Goal: Task Accomplishment & Management: Use online tool/utility

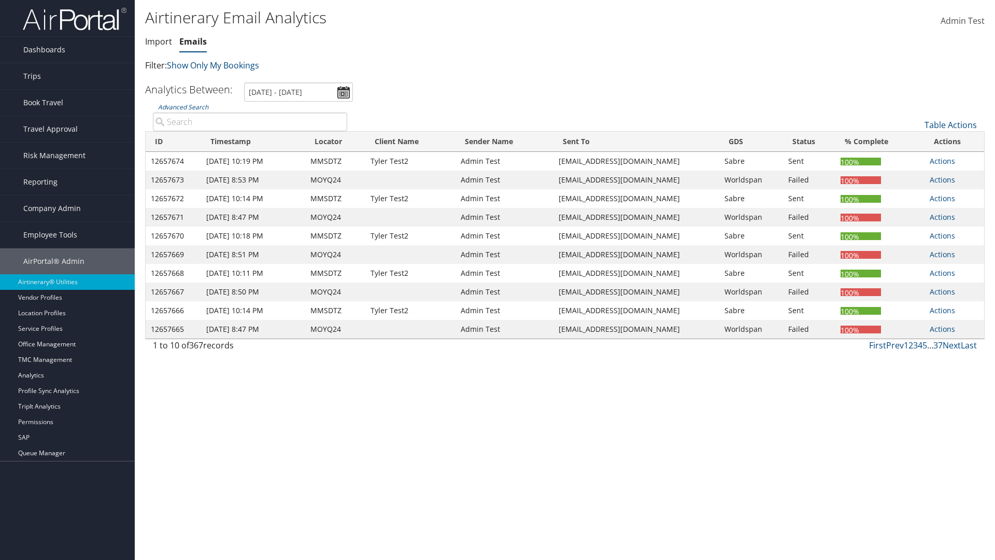
click at [193, 41] on link "Emails" at bounding box center [192, 41] width 27 height 11
click at [950, 125] on link "Table Actions" at bounding box center [950, 124] width 52 height 11
click at [915, 159] on link "Email itinerary" at bounding box center [916, 159] width 136 height 18
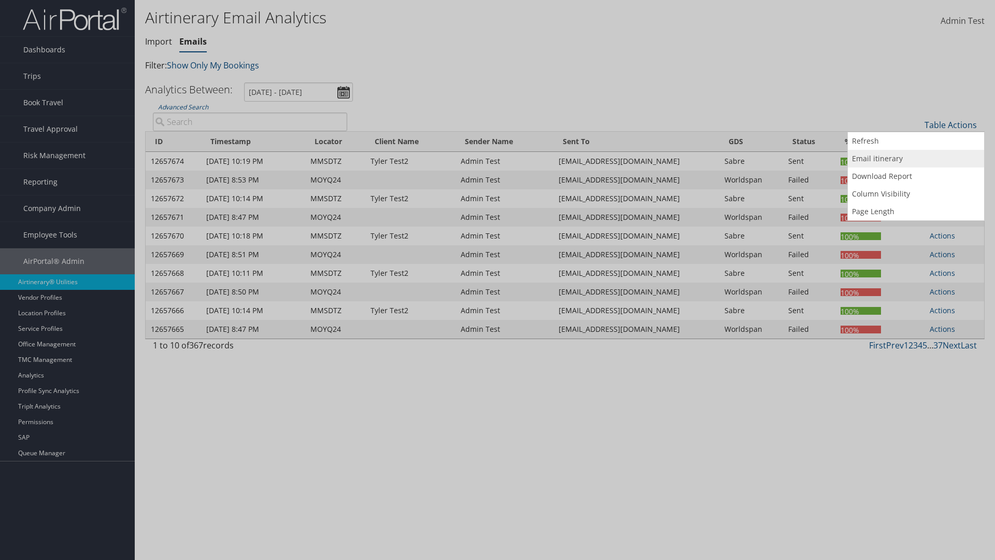
type input "MOYQ24"
type input "[EMAIL_ADDRESS][DOMAIN_NAME]"
select select "1P"
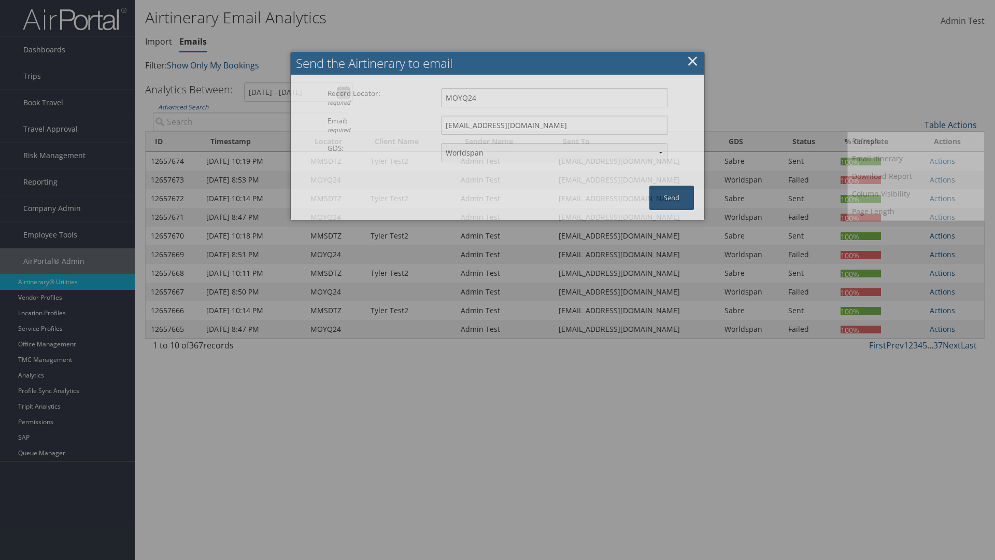
click at [671, 197] on button "Send" at bounding box center [671, 197] width 45 height 24
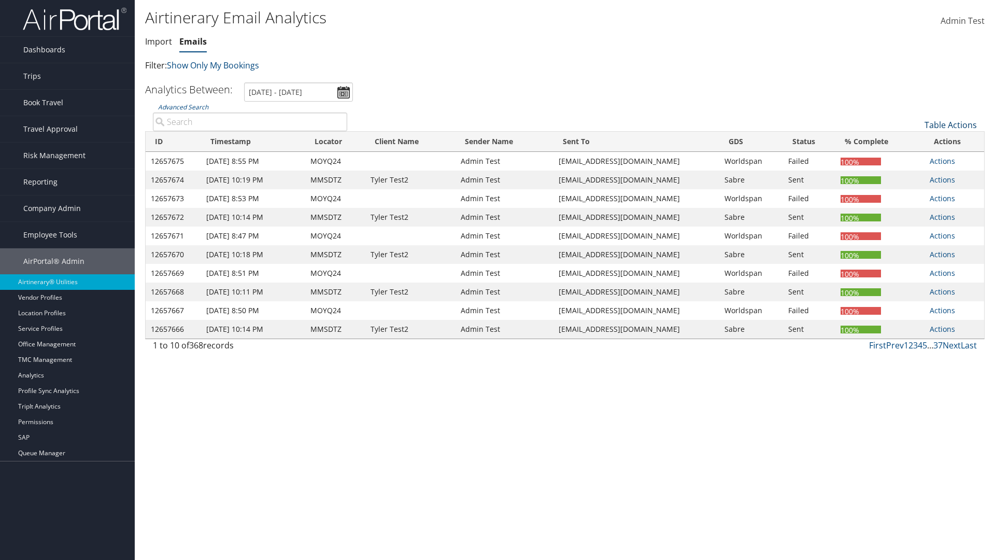
click at [950, 125] on link "Table Actions" at bounding box center [950, 124] width 52 height 11
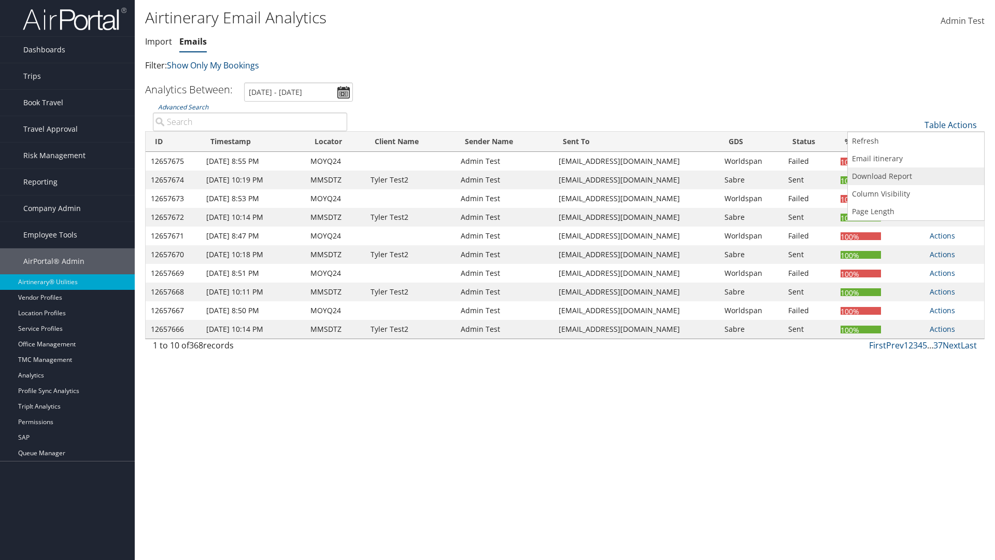
click at [915, 176] on link "Download Report" at bounding box center [916, 176] width 136 height 18
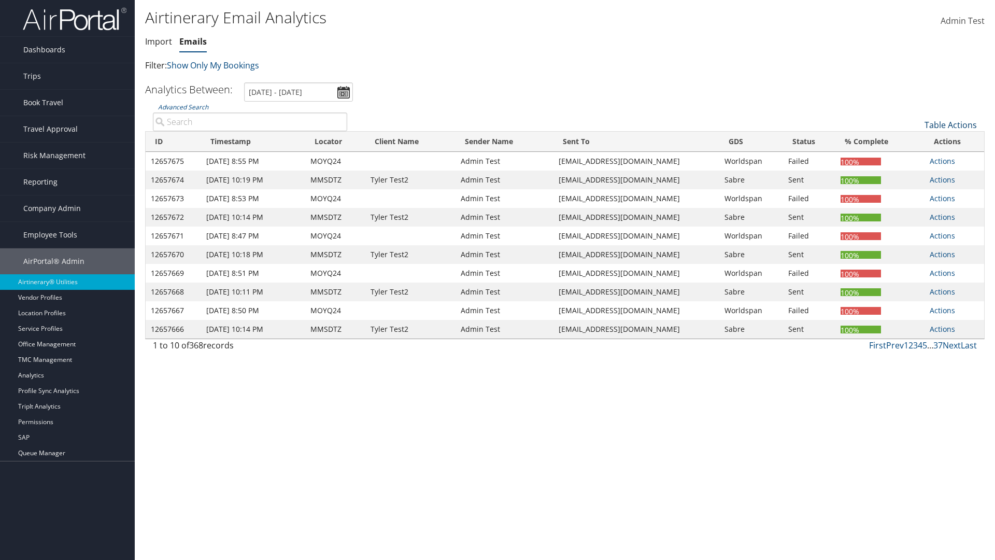
click at [950, 125] on link "Table Actions" at bounding box center [950, 124] width 52 height 11
click at [915, 194] on link "Column Visibility" at bounding box center [916, 194] width 136 height 18
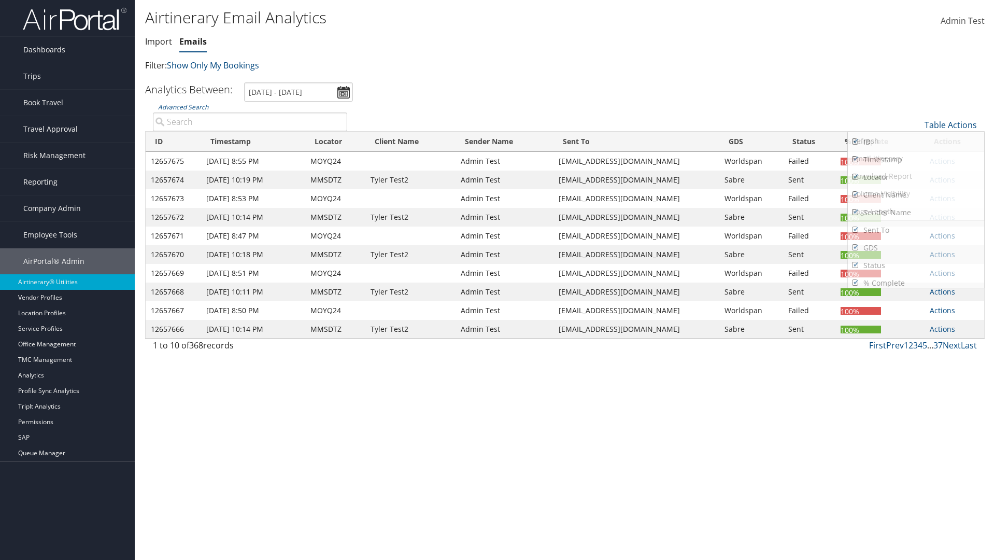
click at [915, 142] on link "ID" at bounding box center [916, 142] width 136 height 18
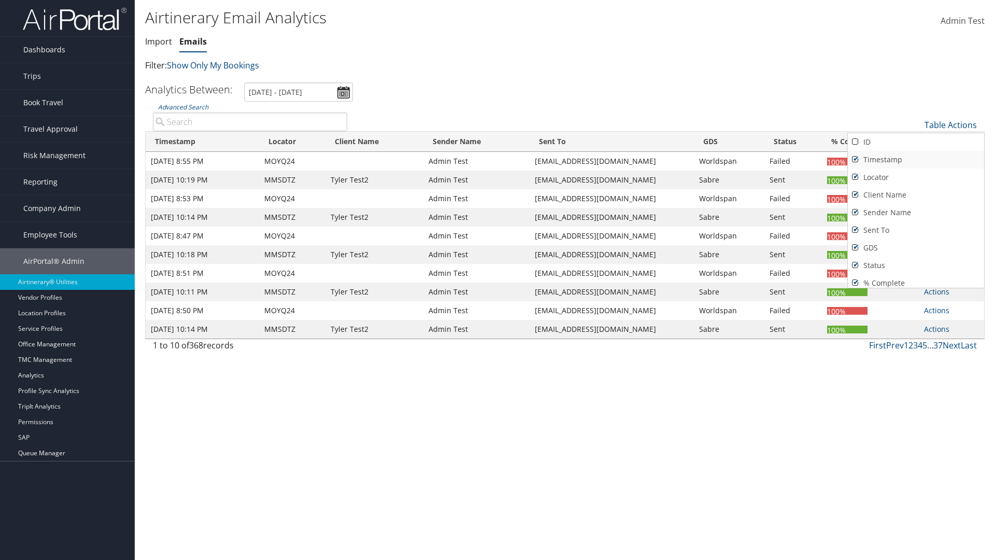
click at [915, 160] on link "Timestamp" at bounding box center [916, 160] width 136 height 18
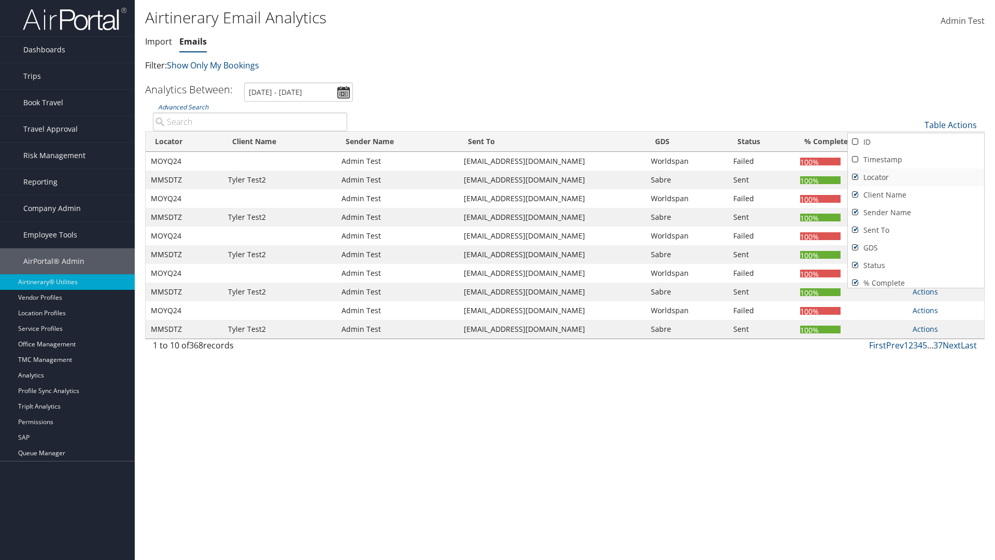
click at [915, 177] on link "Locator" at bounding box center [916, 177] width 136 height 18
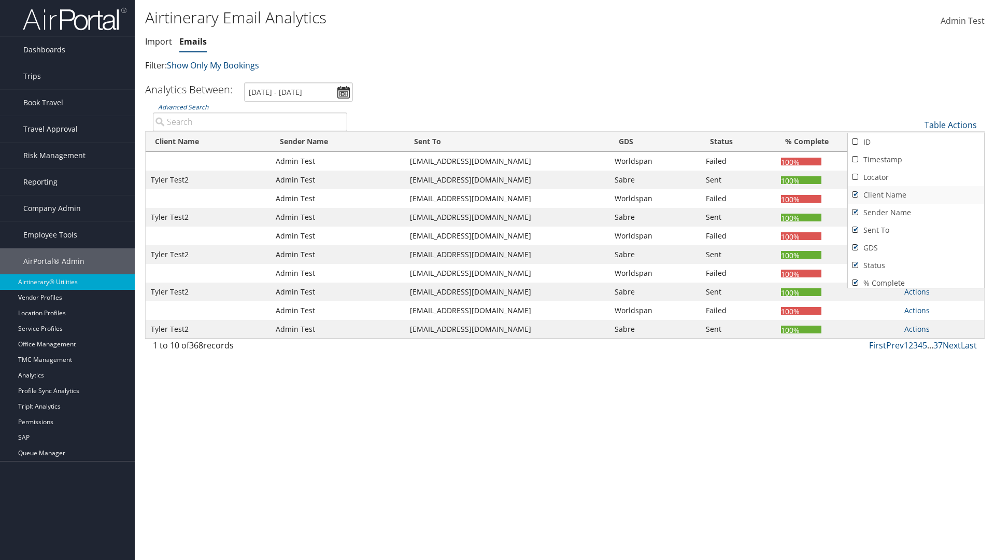
click at [915, 195] on link "Client Name" at bounding box center [916, 195] width 136 height 18
click at [915, 212] on link "Sender Name" at bounding box center [916, 213] width 136 height 18
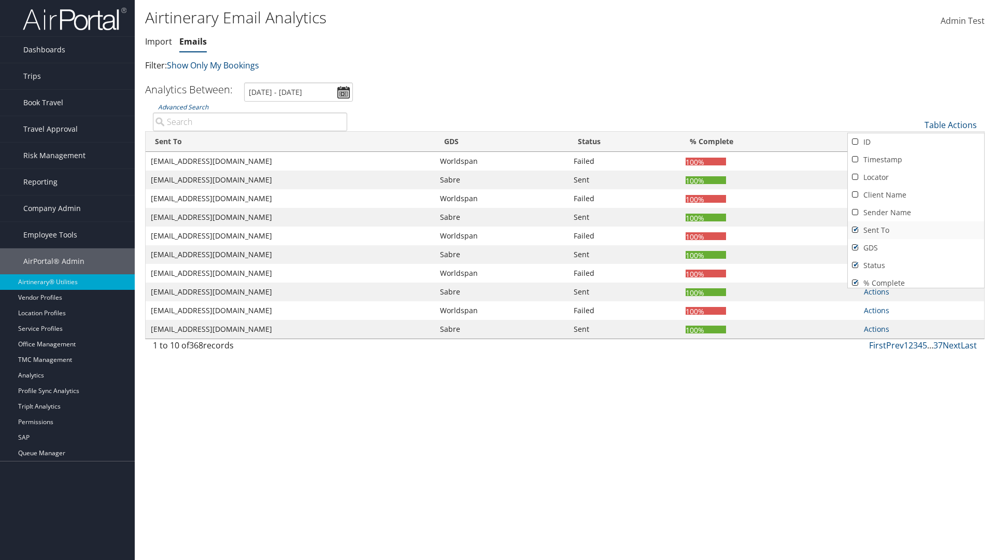
click at [915, 230] on link "Sent To" at bounding box center [916, 230] width 136 height 18
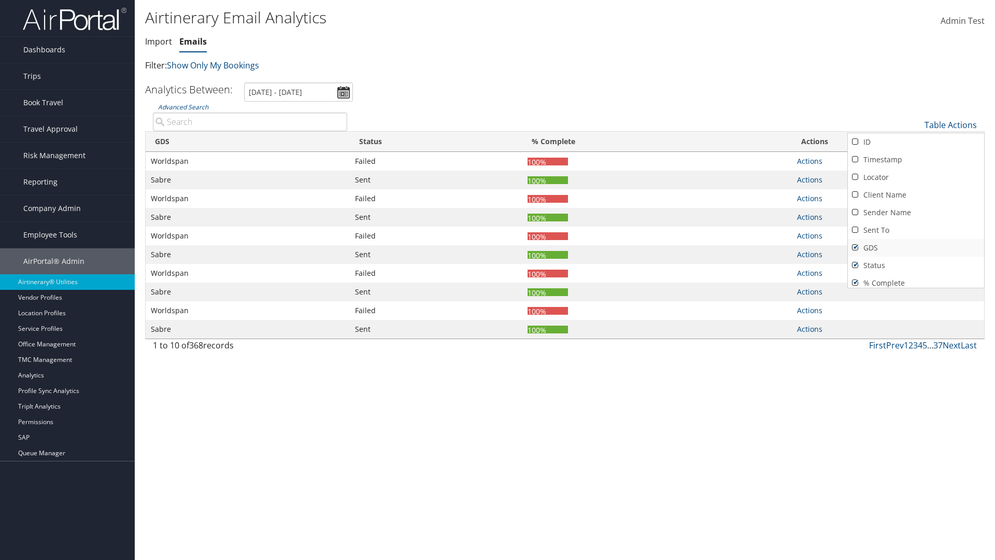
click at [915, 248] on link "GDS" at bounding box center [916, 248] width 136 height 18
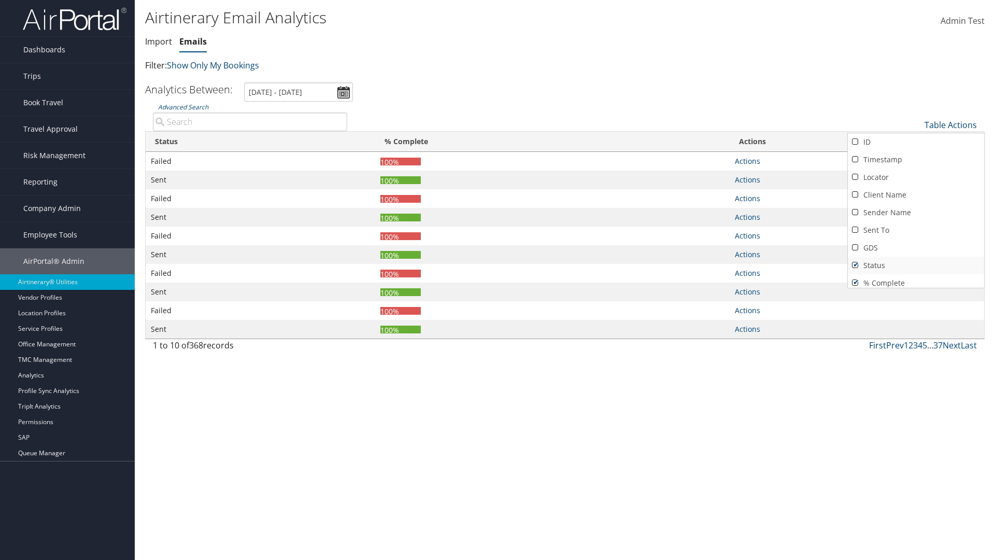
click at [915, 265] on link "Status" at bounding box center [916, 265] width 136 height 18
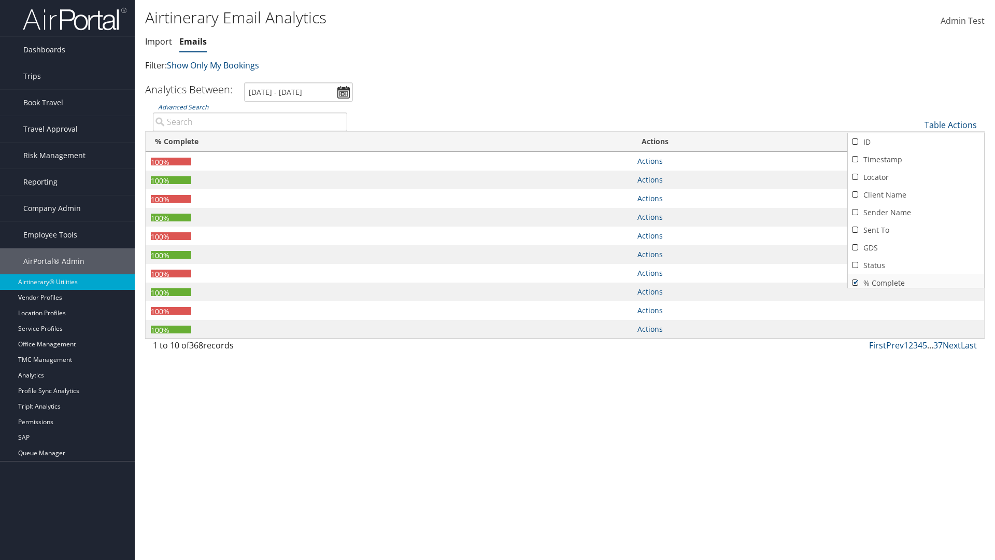
click at [915, 279] on link "% Complete" at bounding box center [916, 283] width 136 height 18
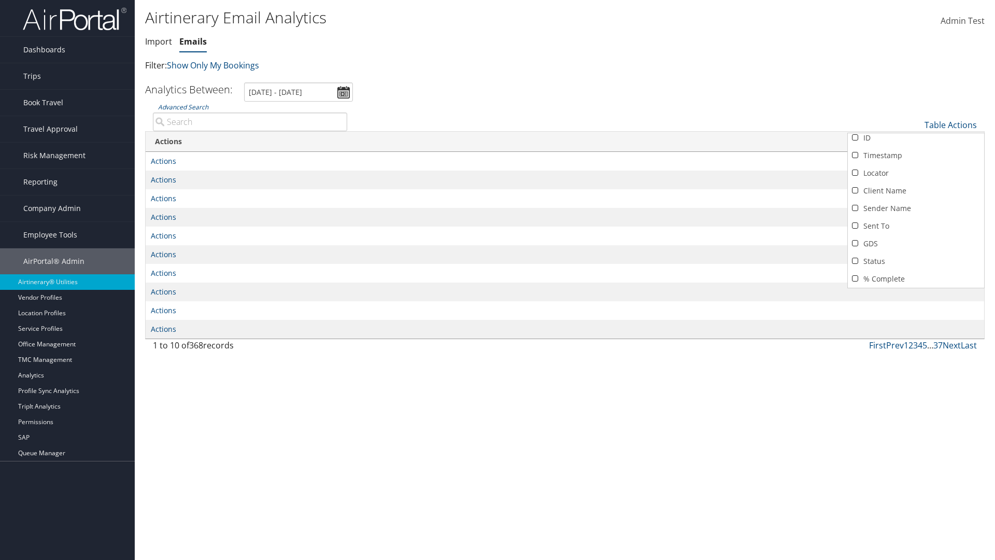
click at [497, 280] on div at bounding box center [497, 280] width 995 height 560
click at [950, 119] on link "Table Actions" at bounding box center [950, 124] width 52 height 11
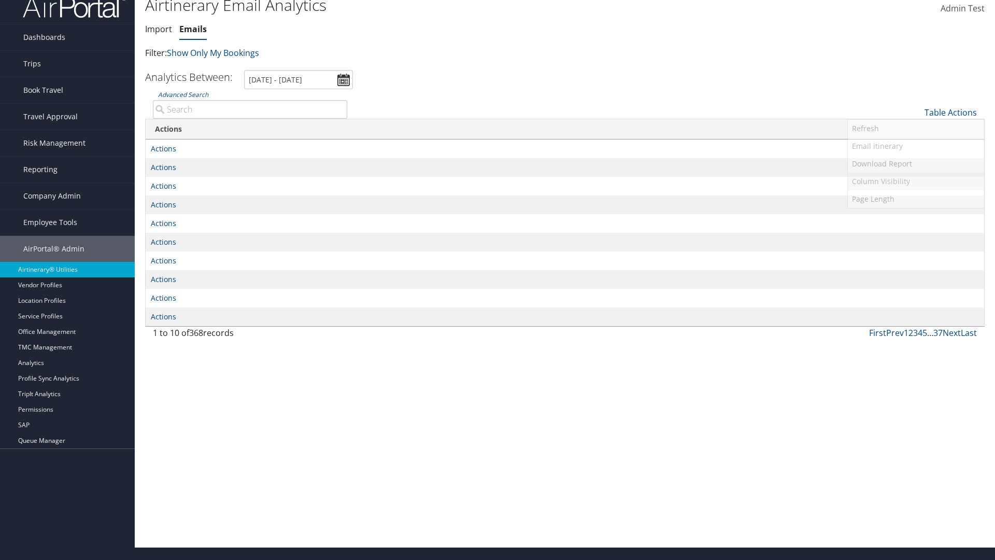
click at [915, 181] on link "Column Visibility" at bounding box center [916, 182] width 136 height 18
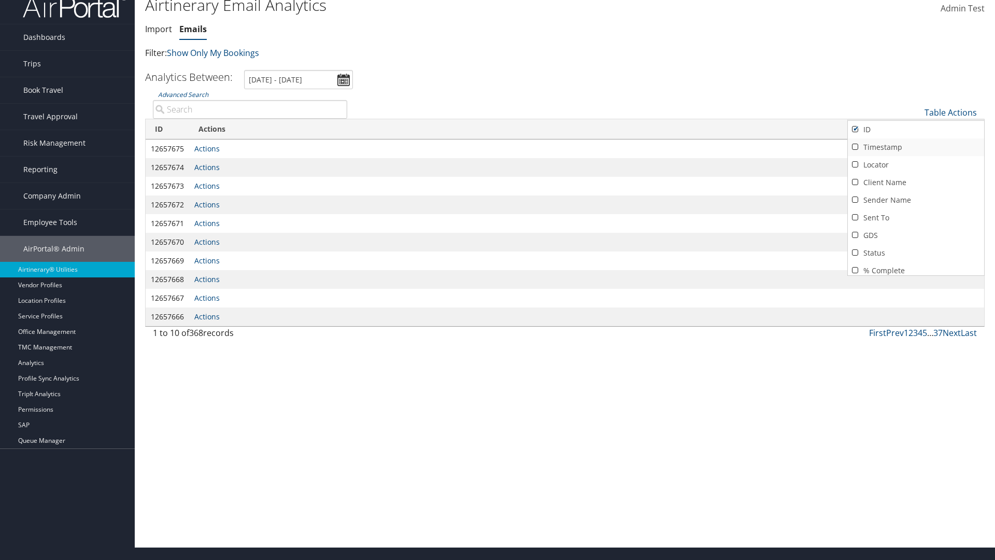
click at [915, 147] on link "Timestamp" at bounding box center [916, 147] width 136 height 18
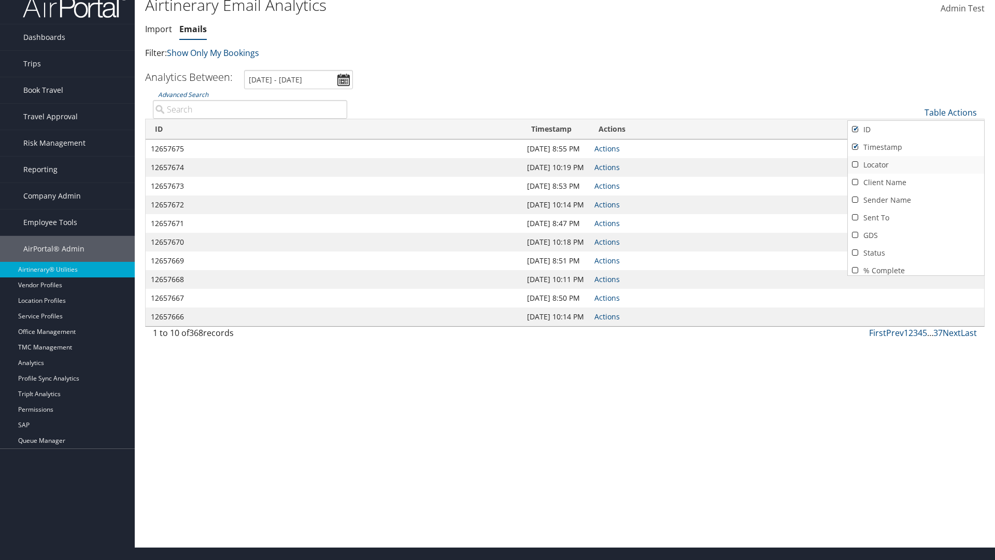
click at [915, 165] on link "Locator" at bounding box center [916, 165] width 136 height 18
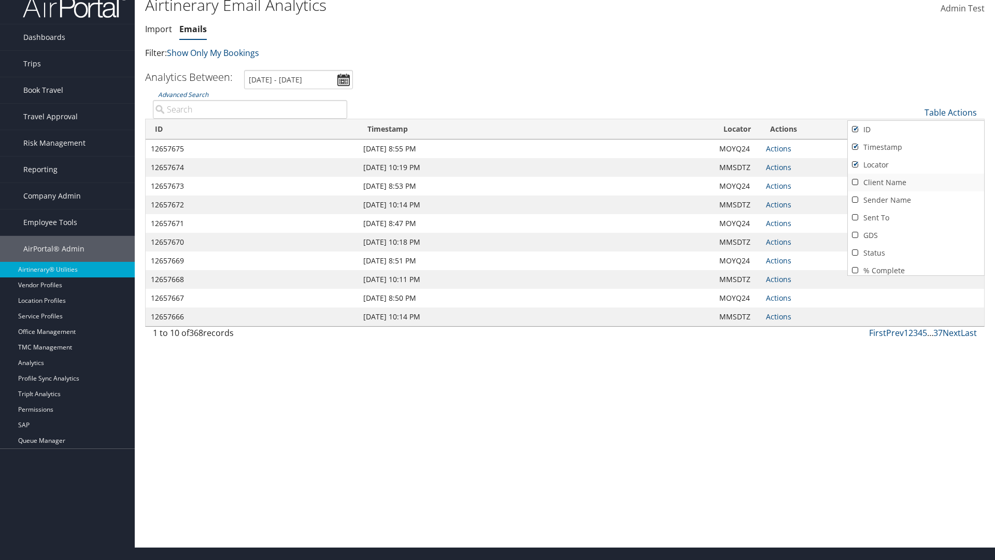
click at [915, 182] on link "Client Name" at bounding box center [916, 183] width 136 height 18
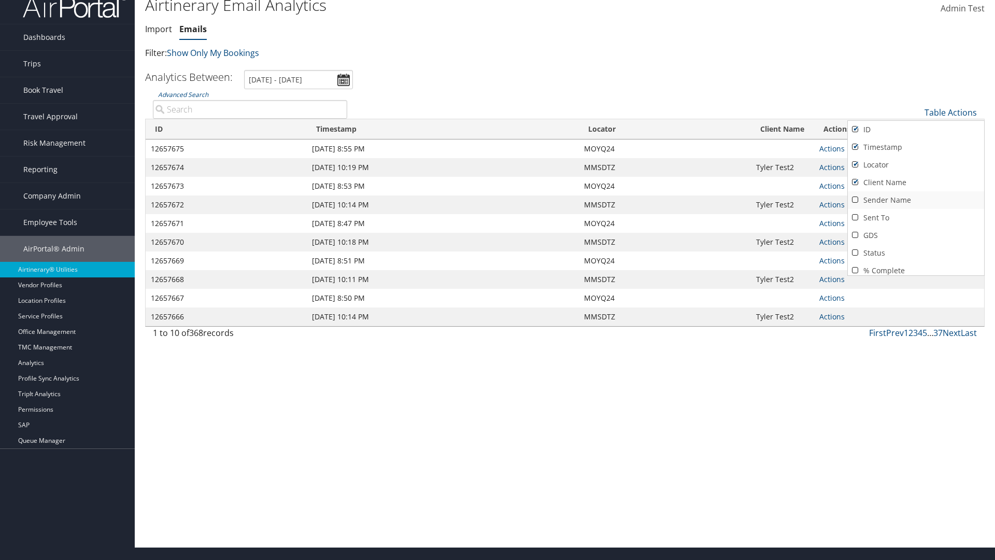
click at [915, 200] on link "Sender Name" at bounding box center [916, 200] width 136 height 18
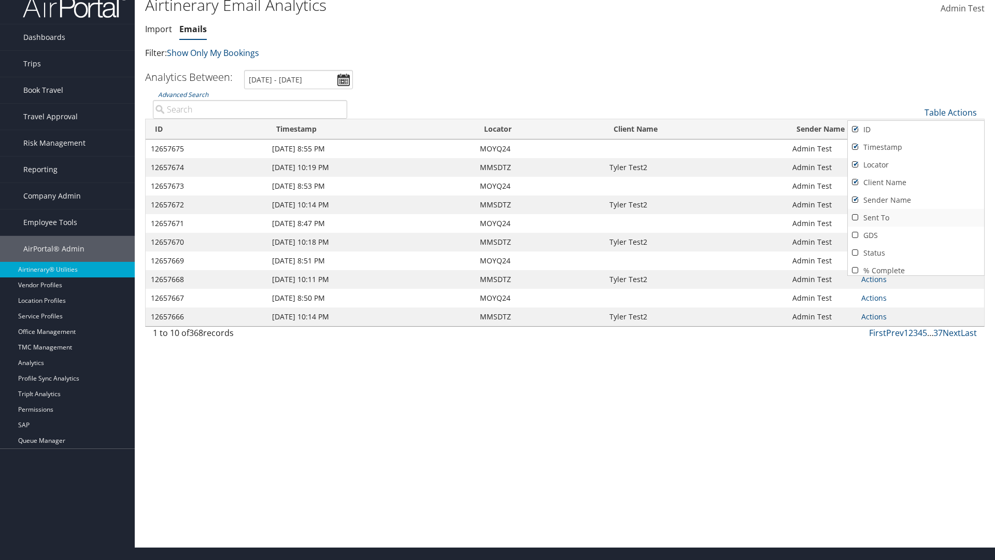
click at [915, 218] on link "Sent To" at bounding box center [916, 218] width 136 height 18
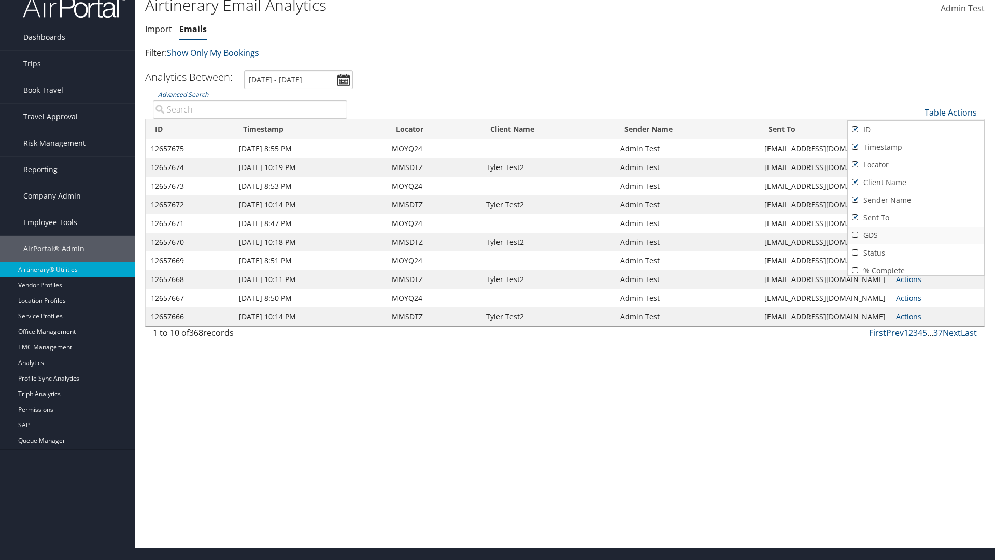
click at [915, 235] on link "GDS" at bounding box center [916, 235] width 136 height 18
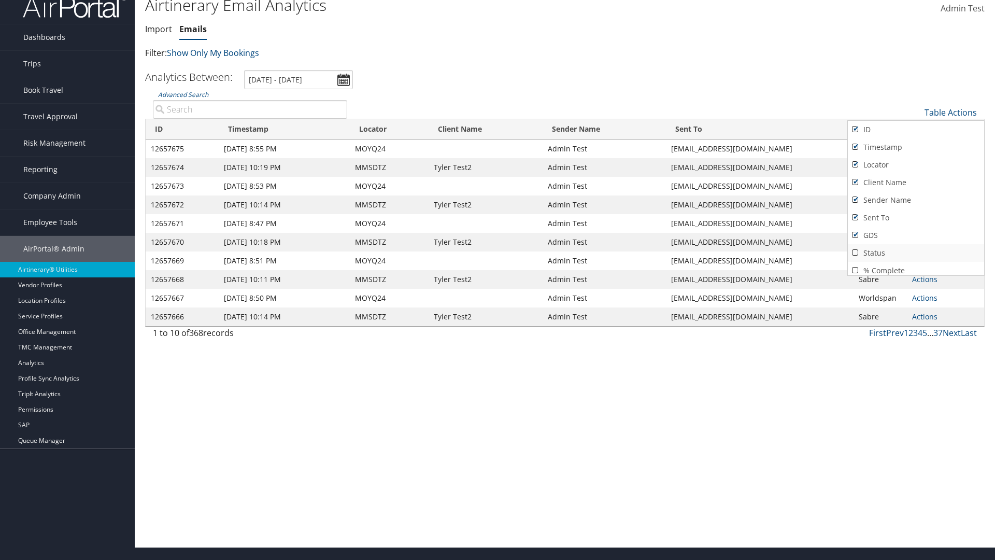
click at [915, 253] on link "Status" at bounding box center [916, 253] width 136 height 18
